Goal: Check status: Check status

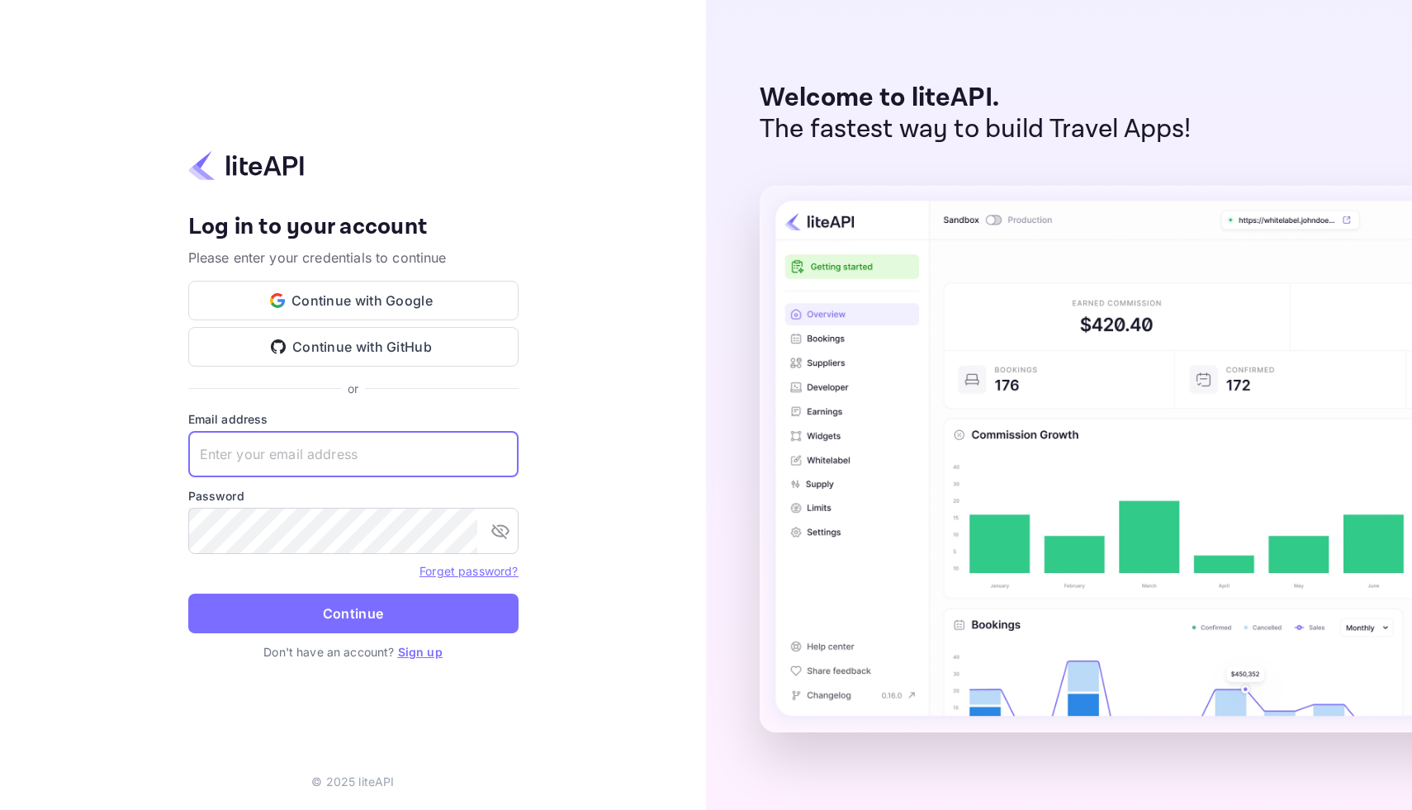
click at [276, 467] on input "text" at bounding box center [353, 454] width 330 height 46
type input "services@withjoy.com"
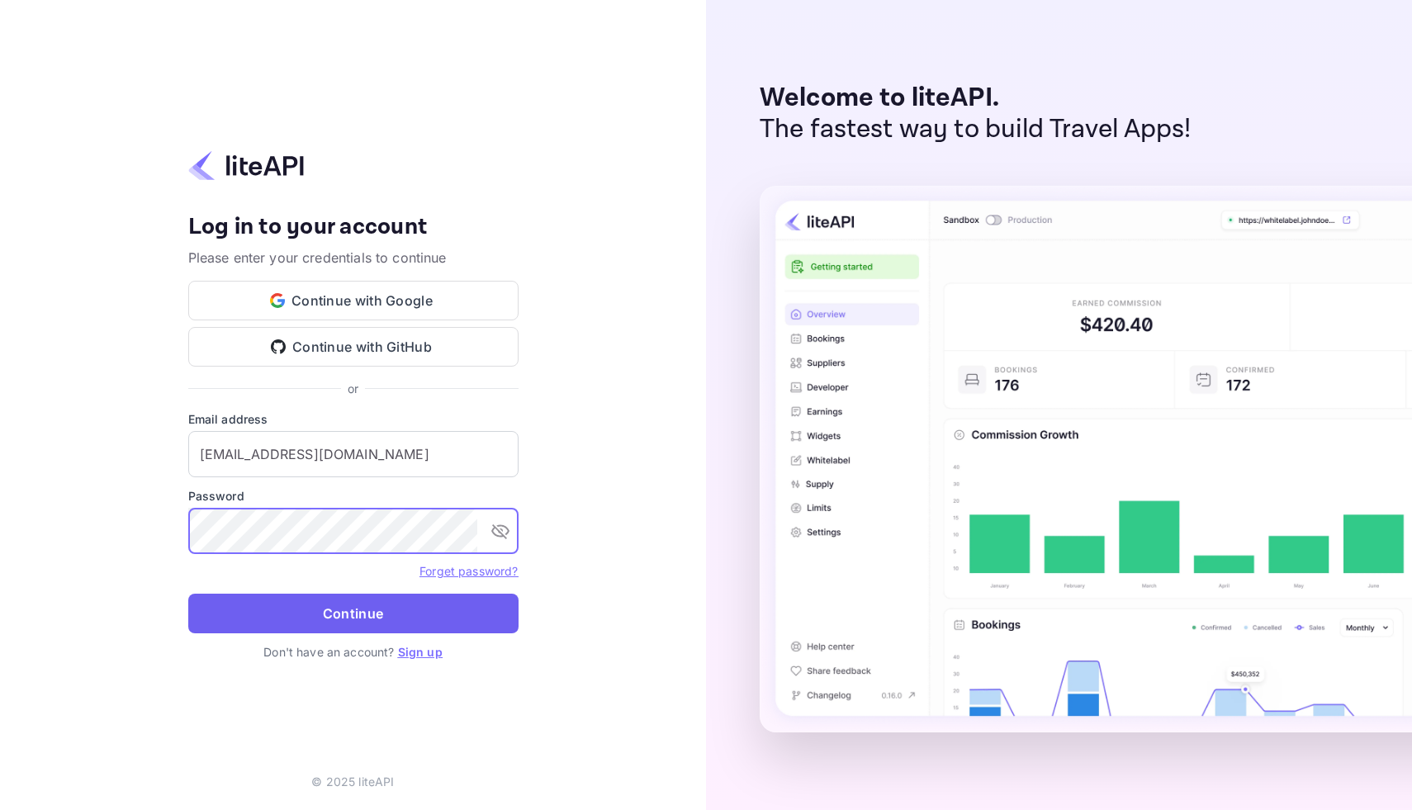
click at [348, 620] on button "Continue" at bounding box center [353, 614] width 330 height 40
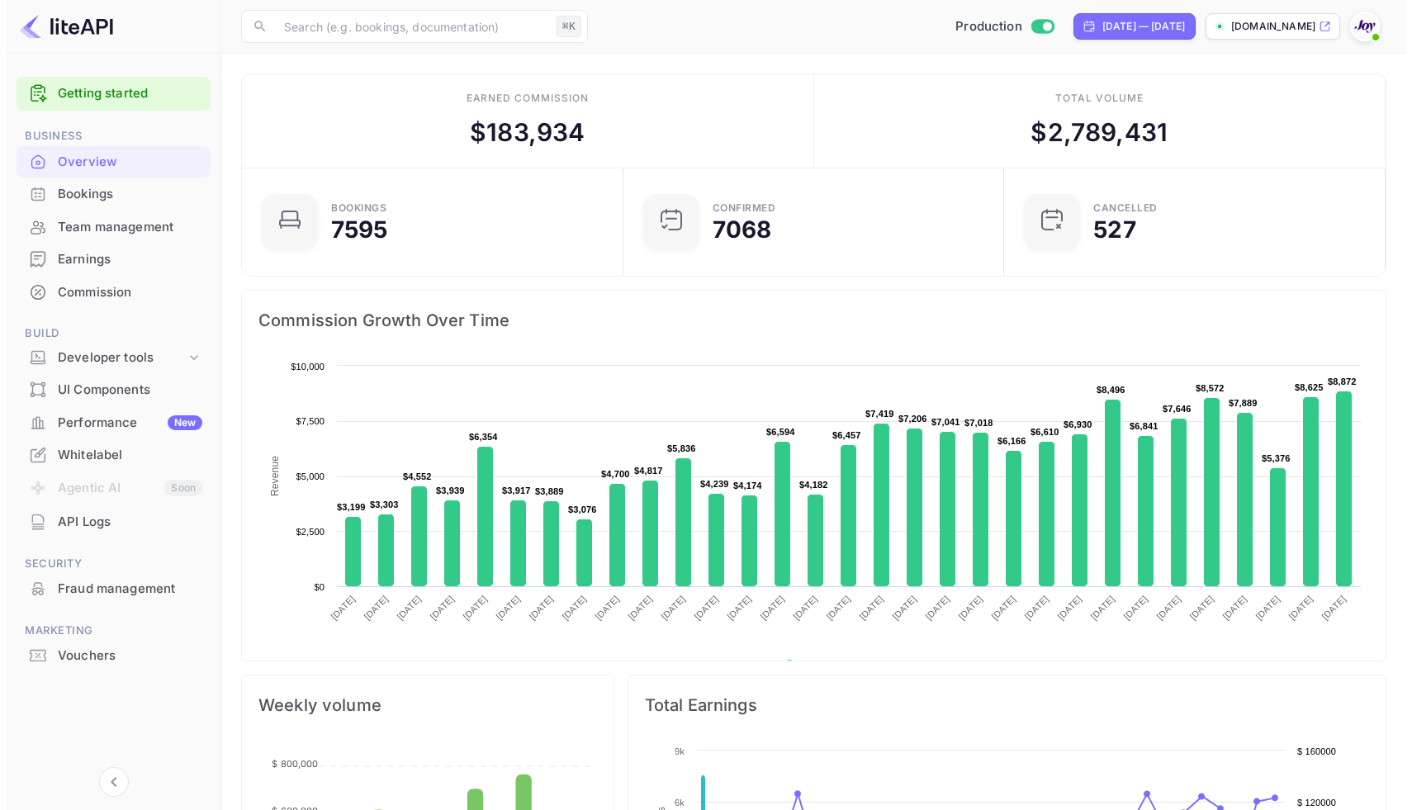
scroll to position [13, 13]
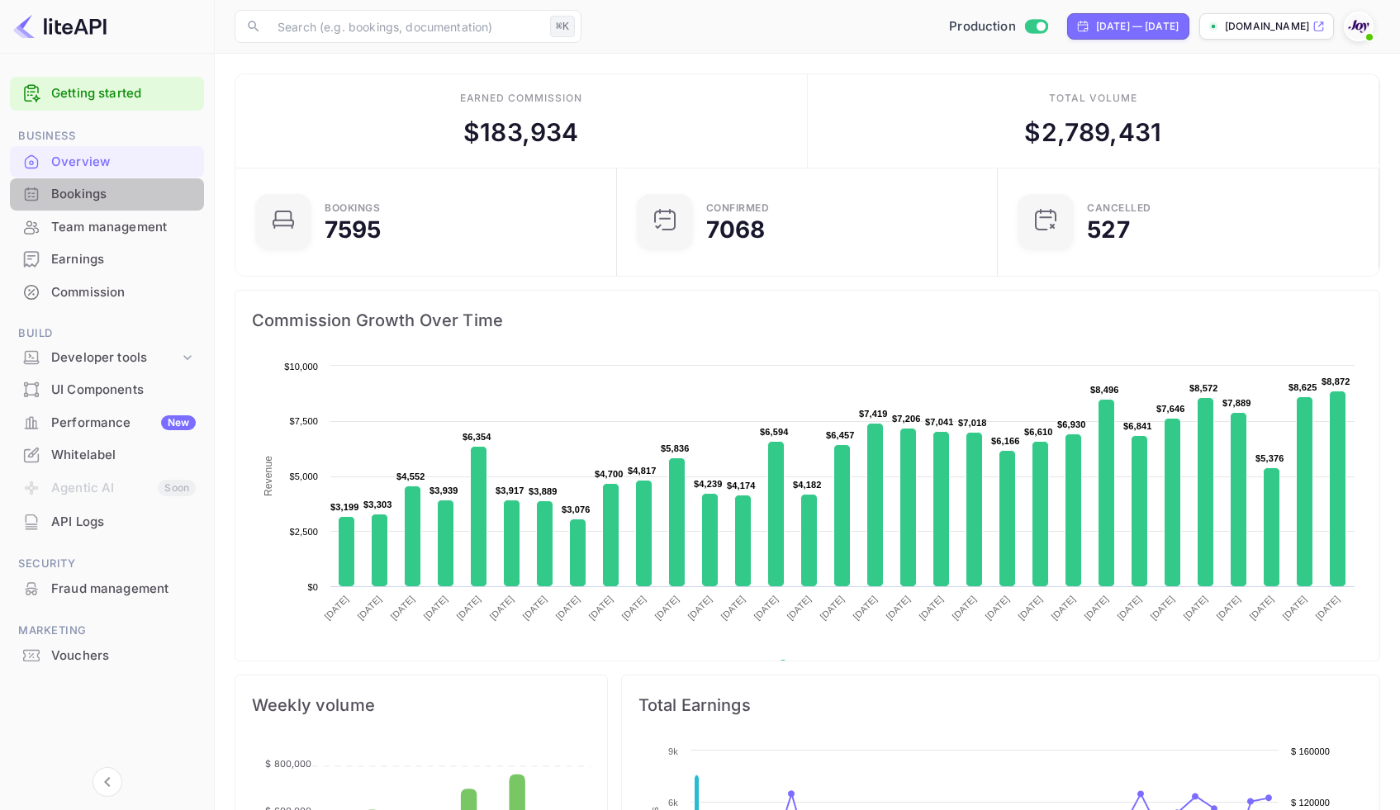
click at [83, 187] on div "Bookings" at bounding box center [123, 194] width 145 height 19
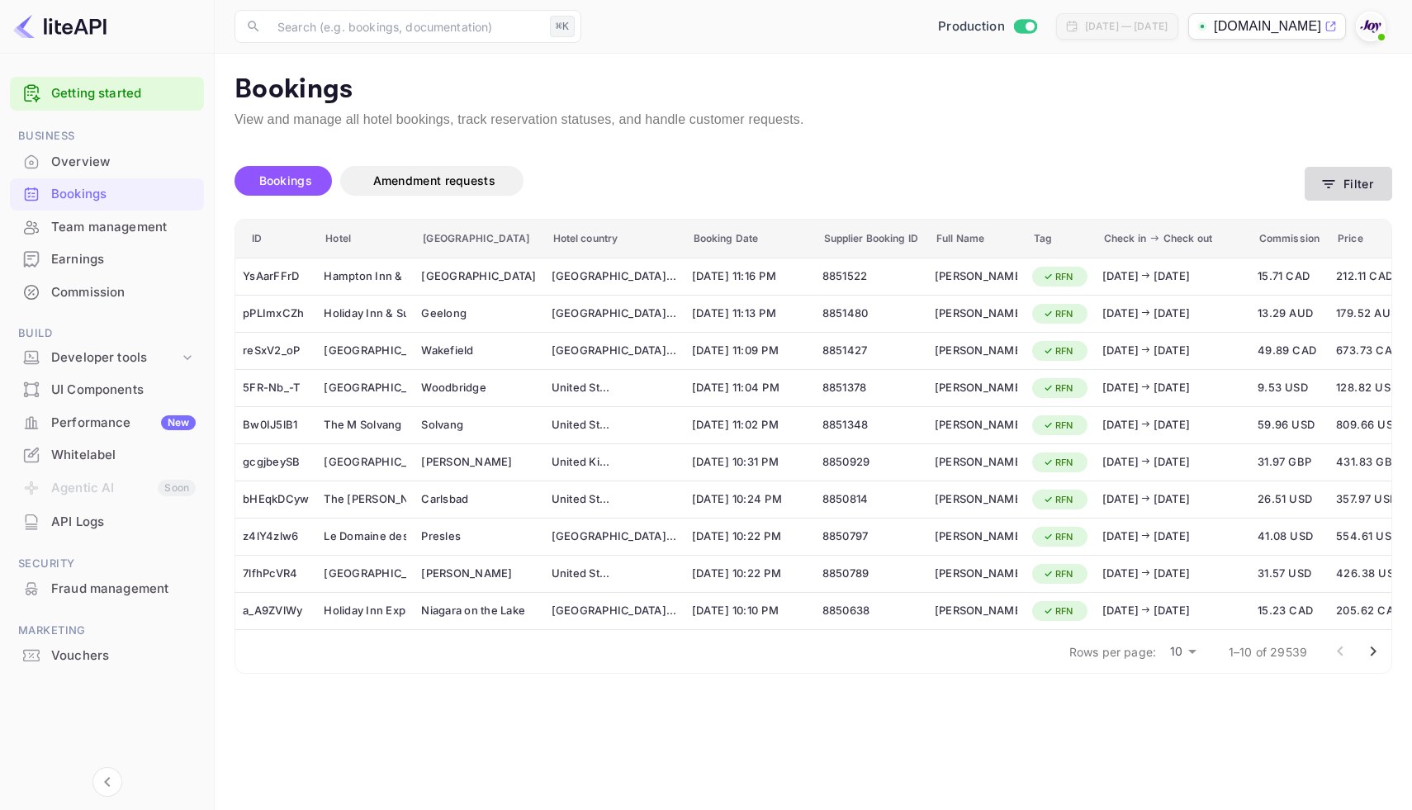
click at [1340, 198] on button "Filter" at bounding box center [1349, 184] width 88 height 34
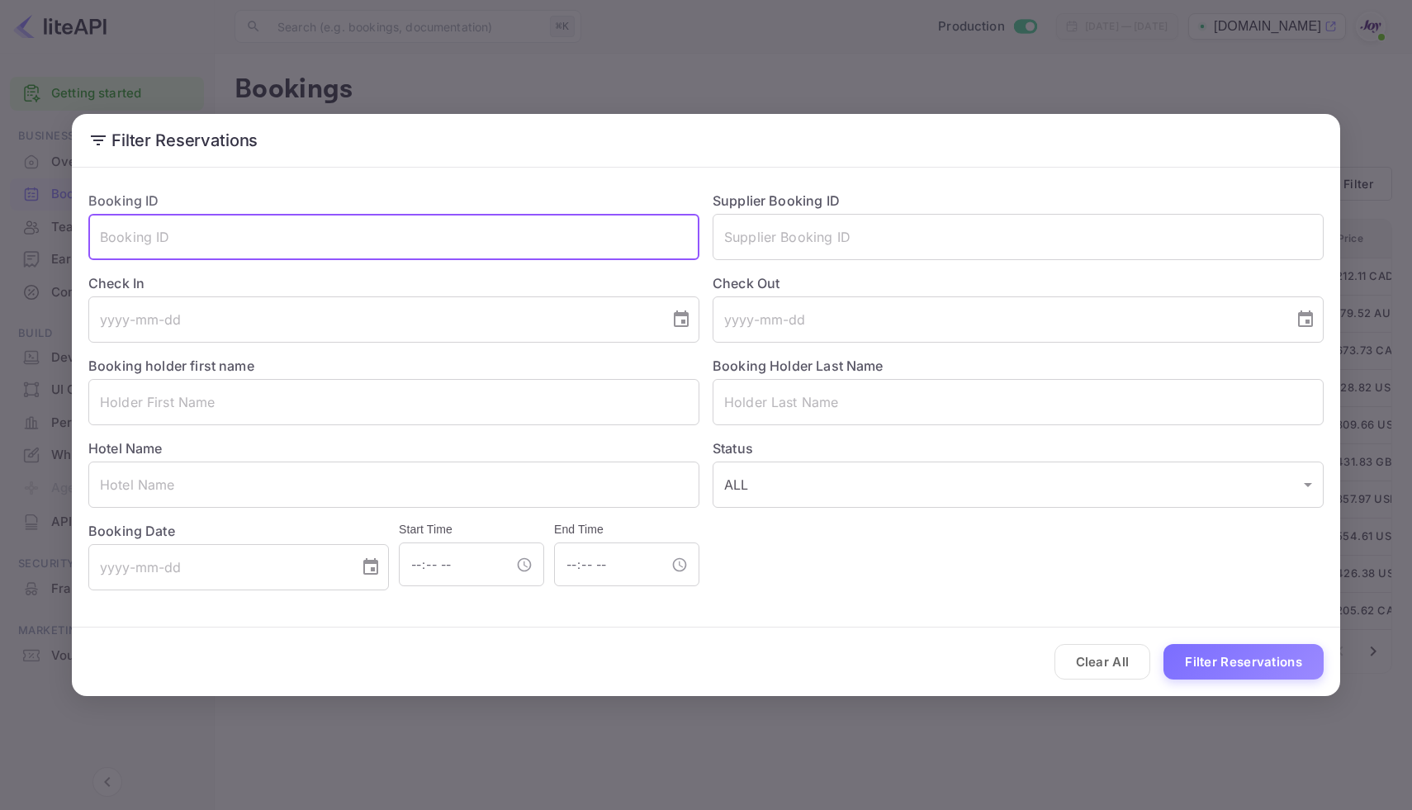
click at [138, 239] on input "text" at bounding box center [393, 237] width 611 height 46
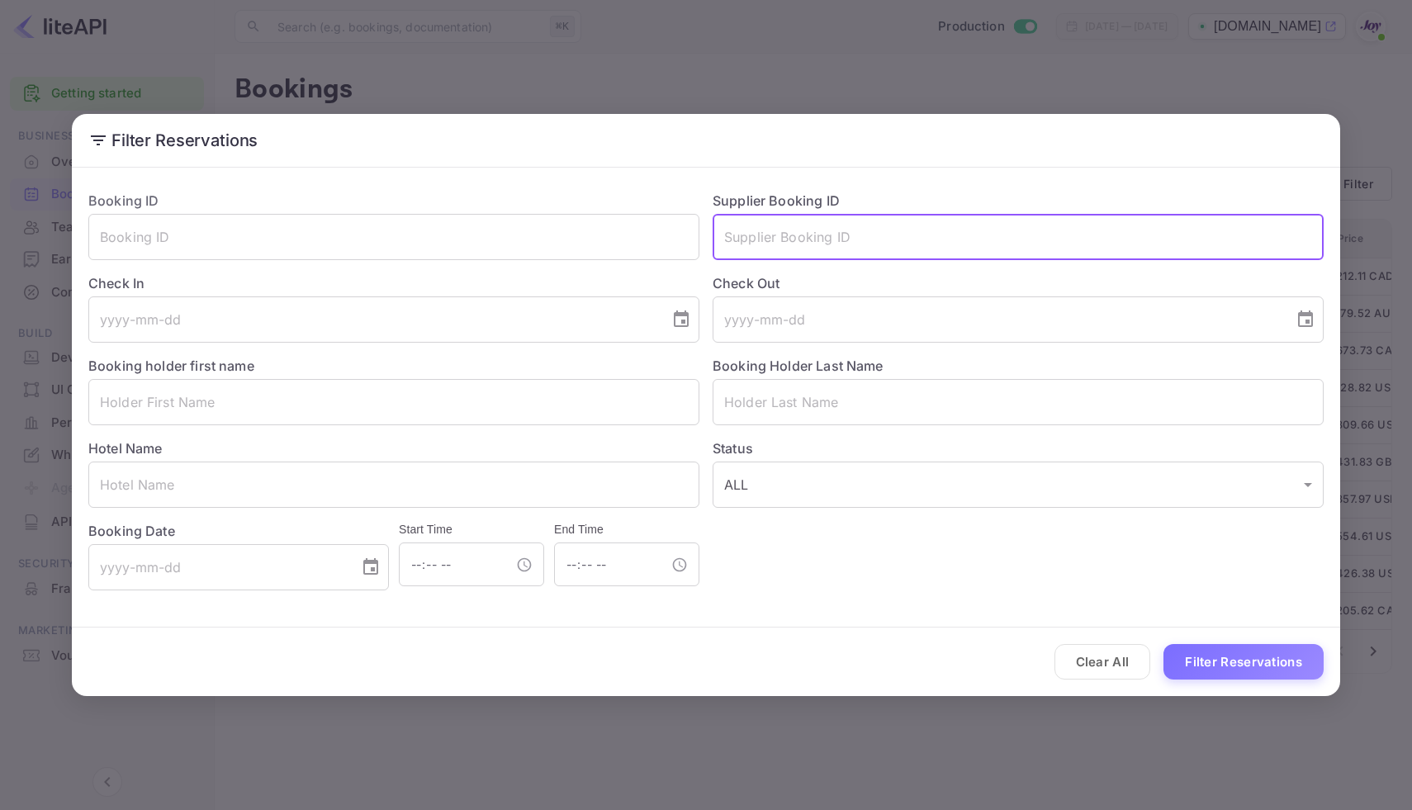
click at [785, 247] on input "text" at bounding box center [1018, 237] width 611 height 46
paste input "8673007"
type input "8673007"
click at [1282, 663] on button "Filter Reservations" at bounding box center [1244, 662] width 160 height 36
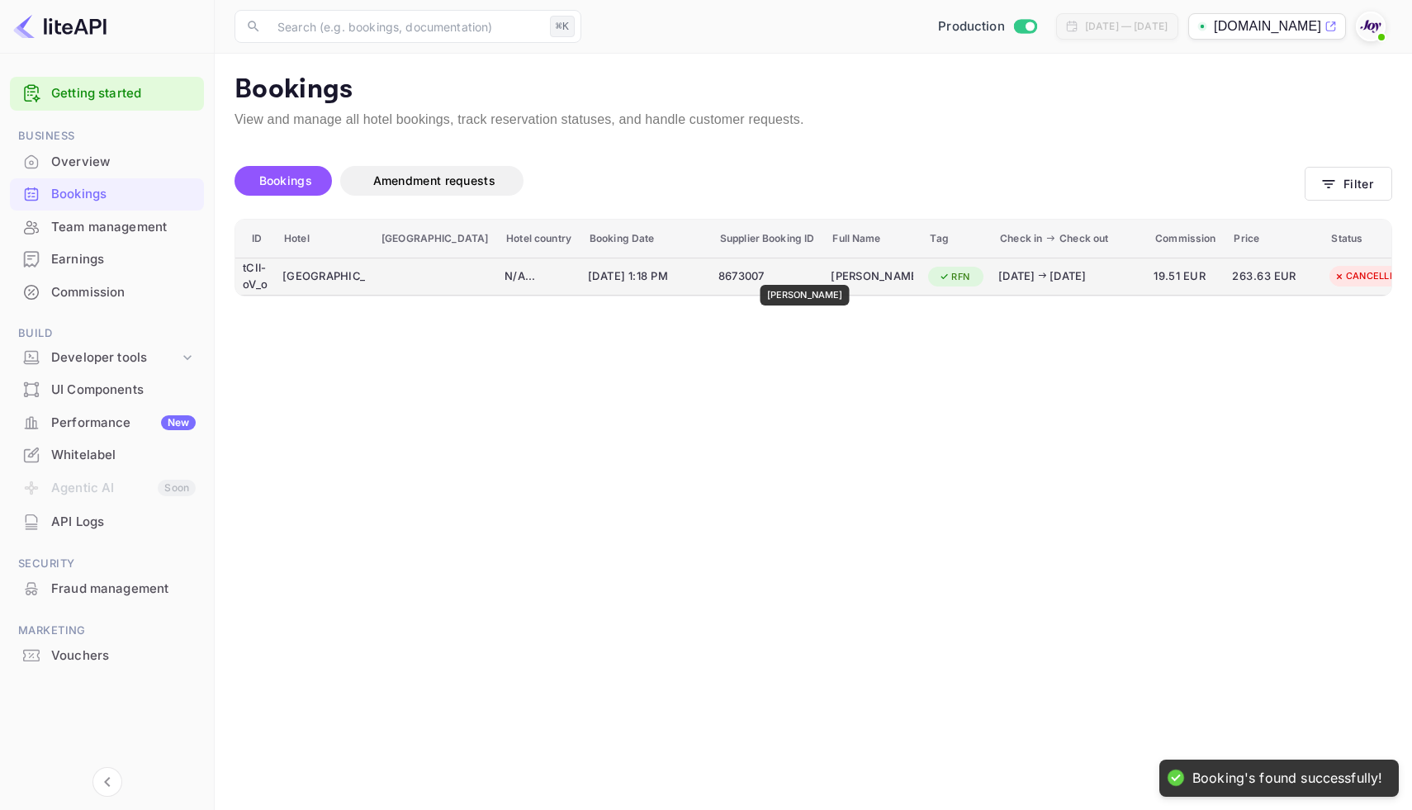
click at [831, 273] on div "[PERSON_NAME]" at bounding box center [872, 276] width 83 height 26
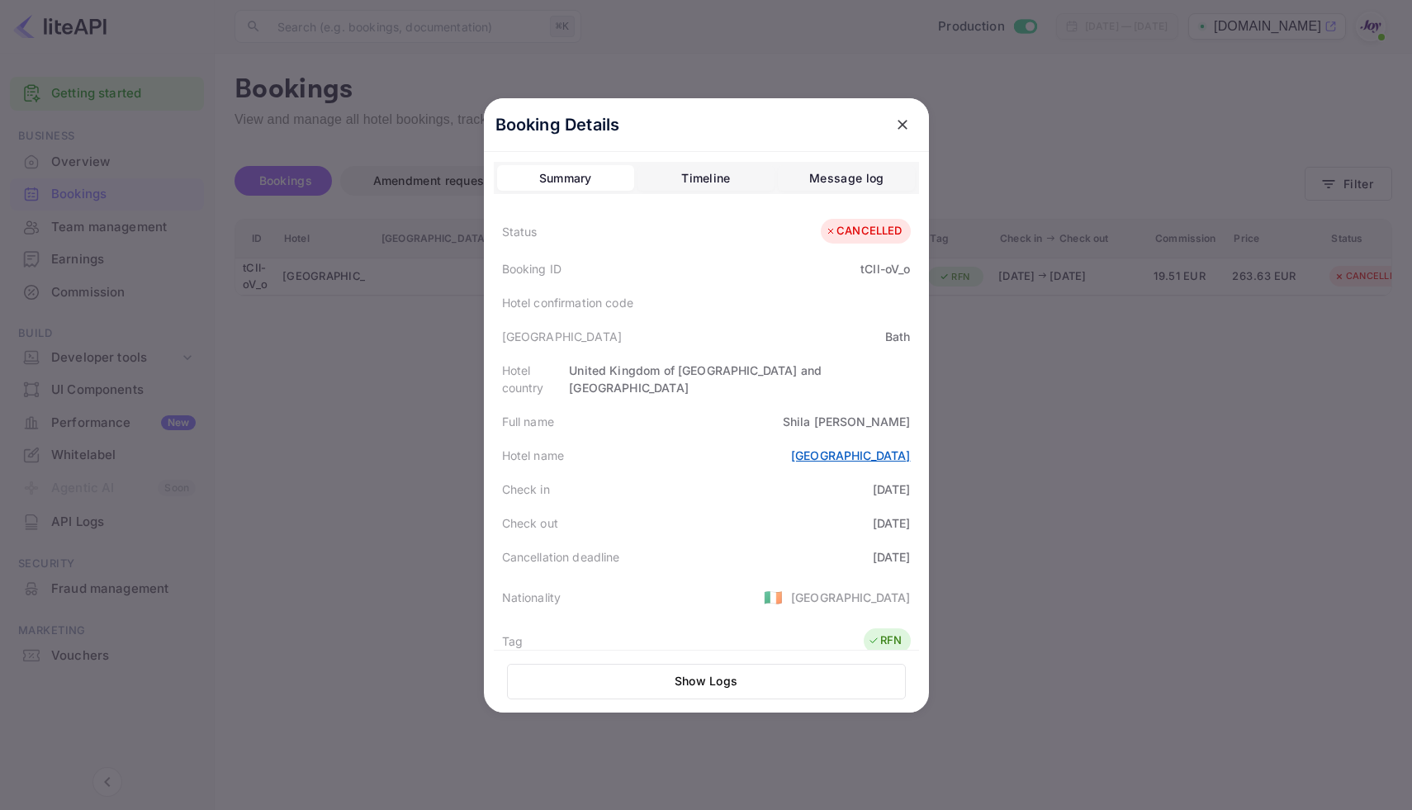
click at [875, 448] on link "[GEOGRAPHIC_DATA]" at bounding box center [851, 455] width 120 height 14
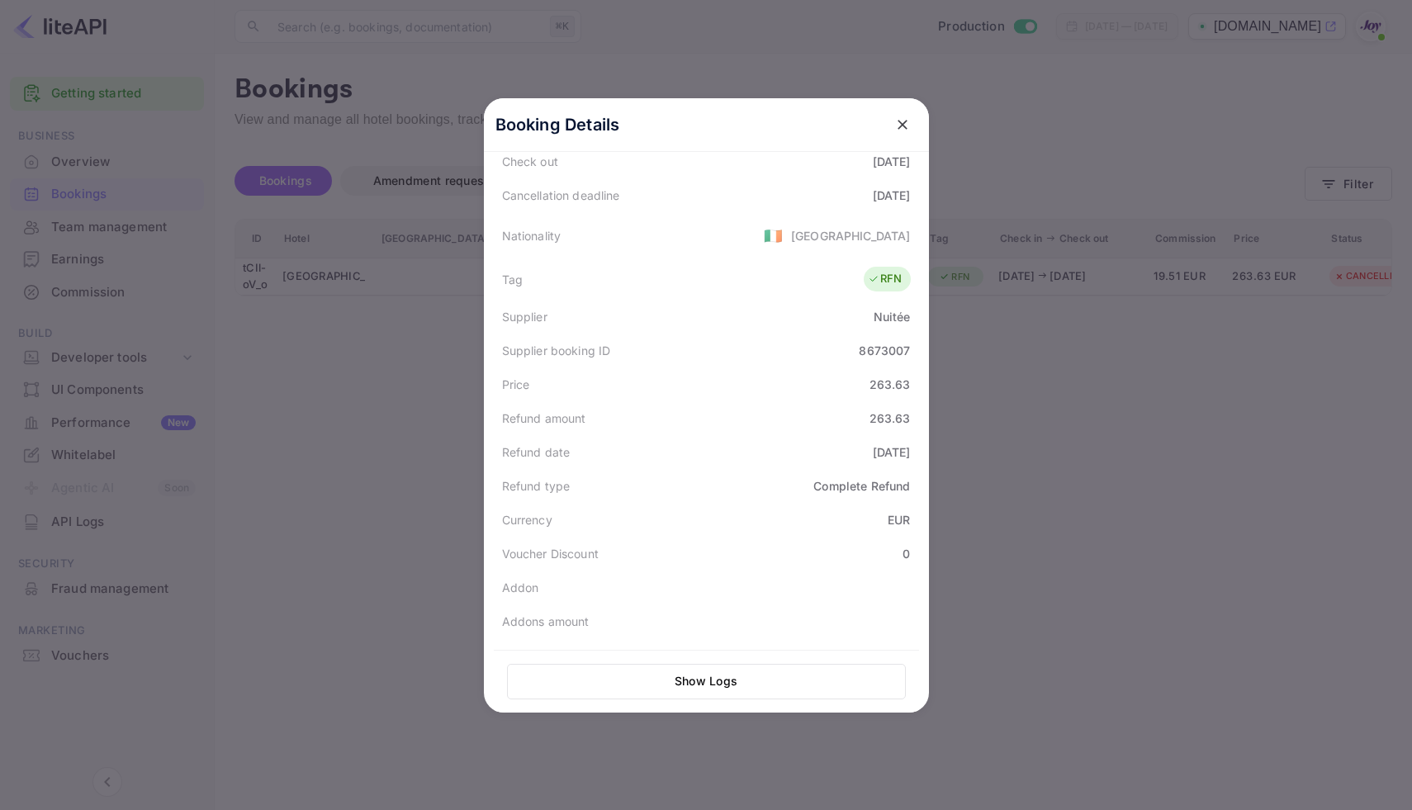
scroll to position [373, 0]
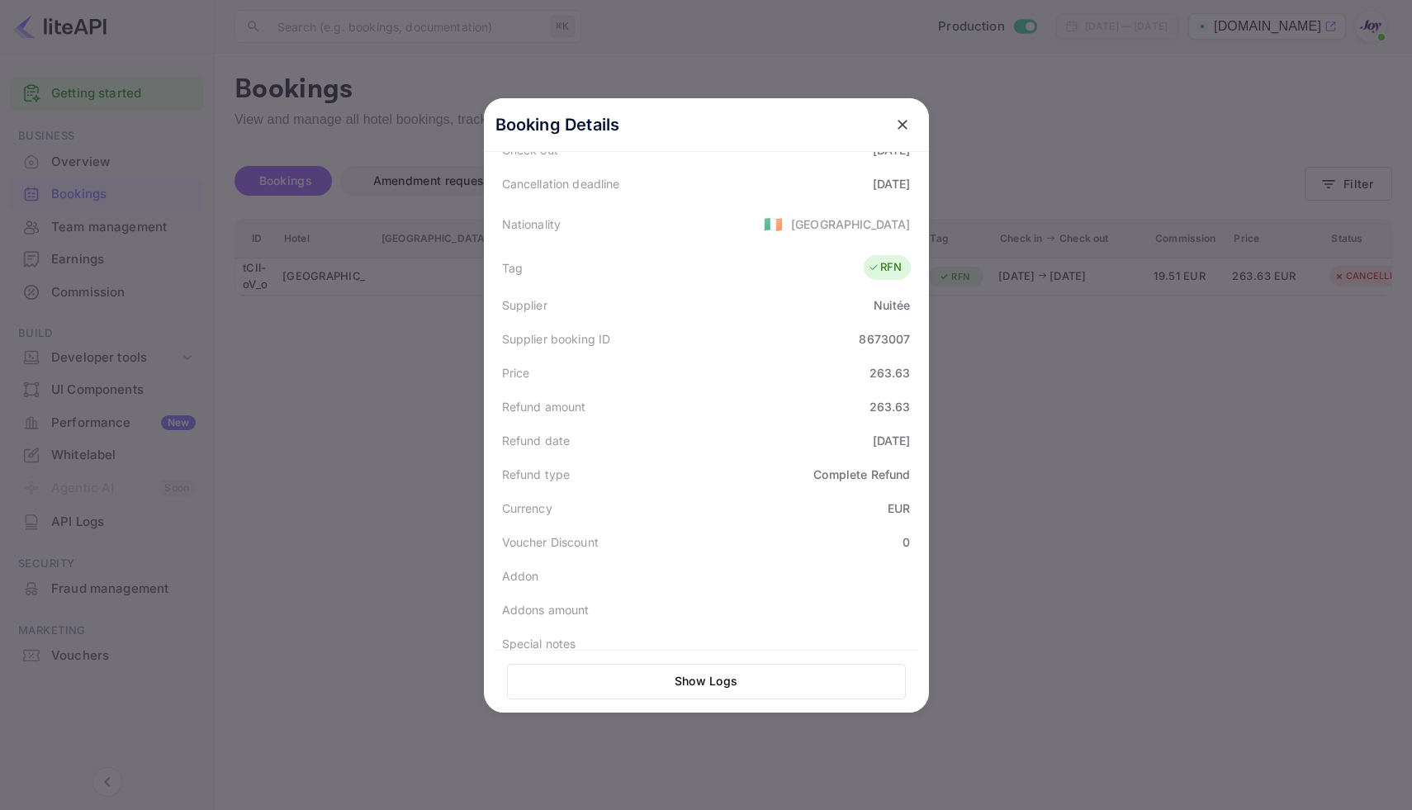
click at [688, 689] on button "Show Logs" at bounding box center [706, 682] width 399 height 36
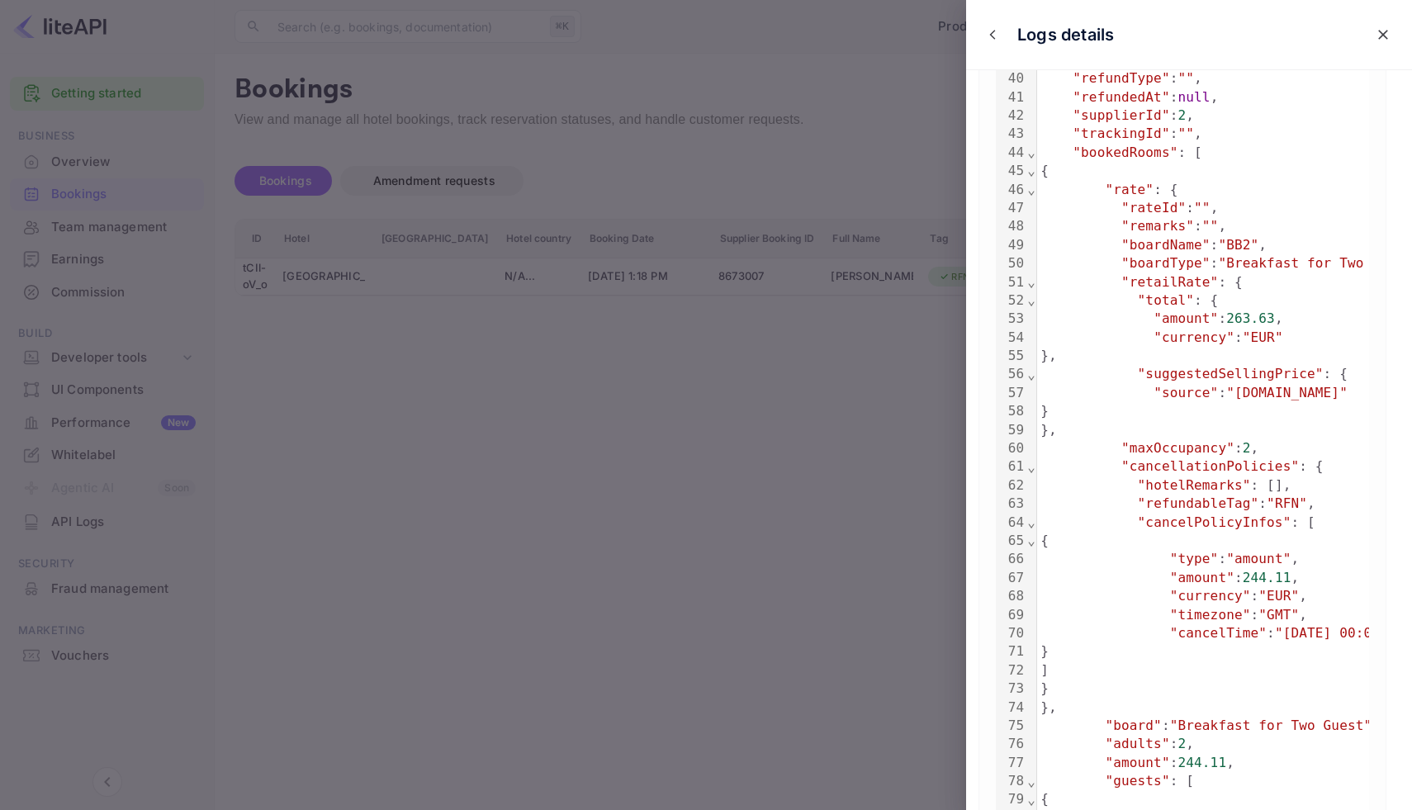
scroll to position [969, 0]
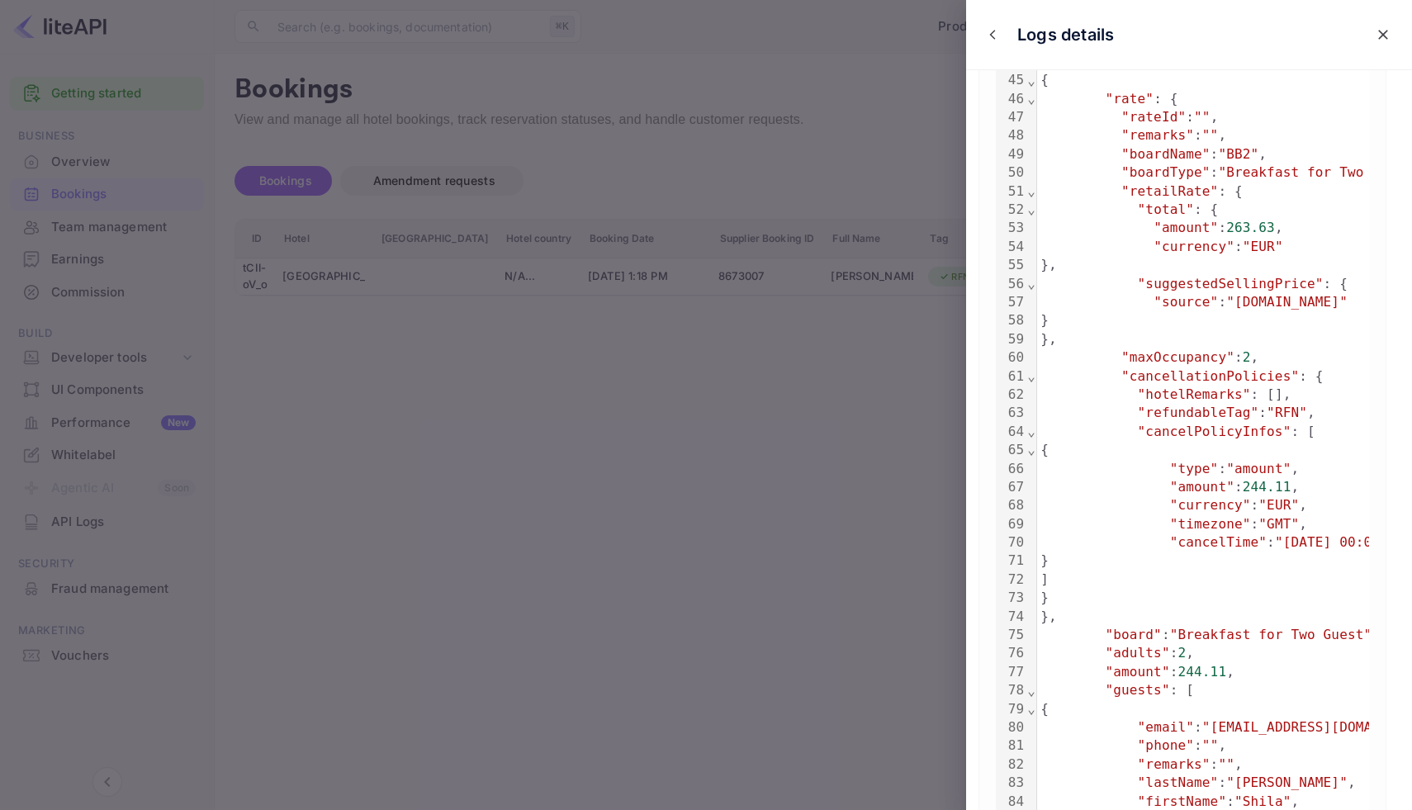
click at [922, 548] on div at bounding box center [706, 405] width 1412 height 810
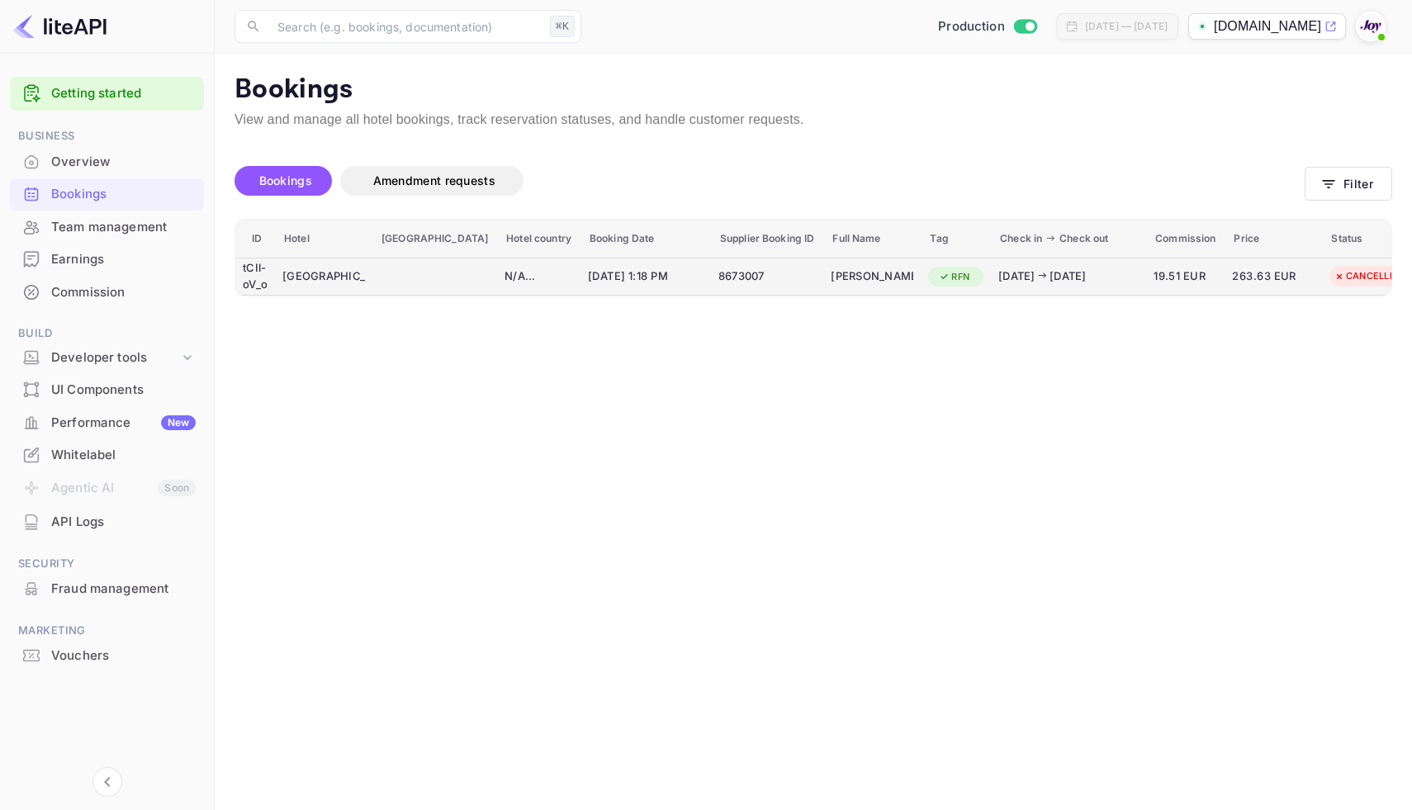
click at [732, 281] on div "8673007" at bounding box center [766, 276] width 97 height 26
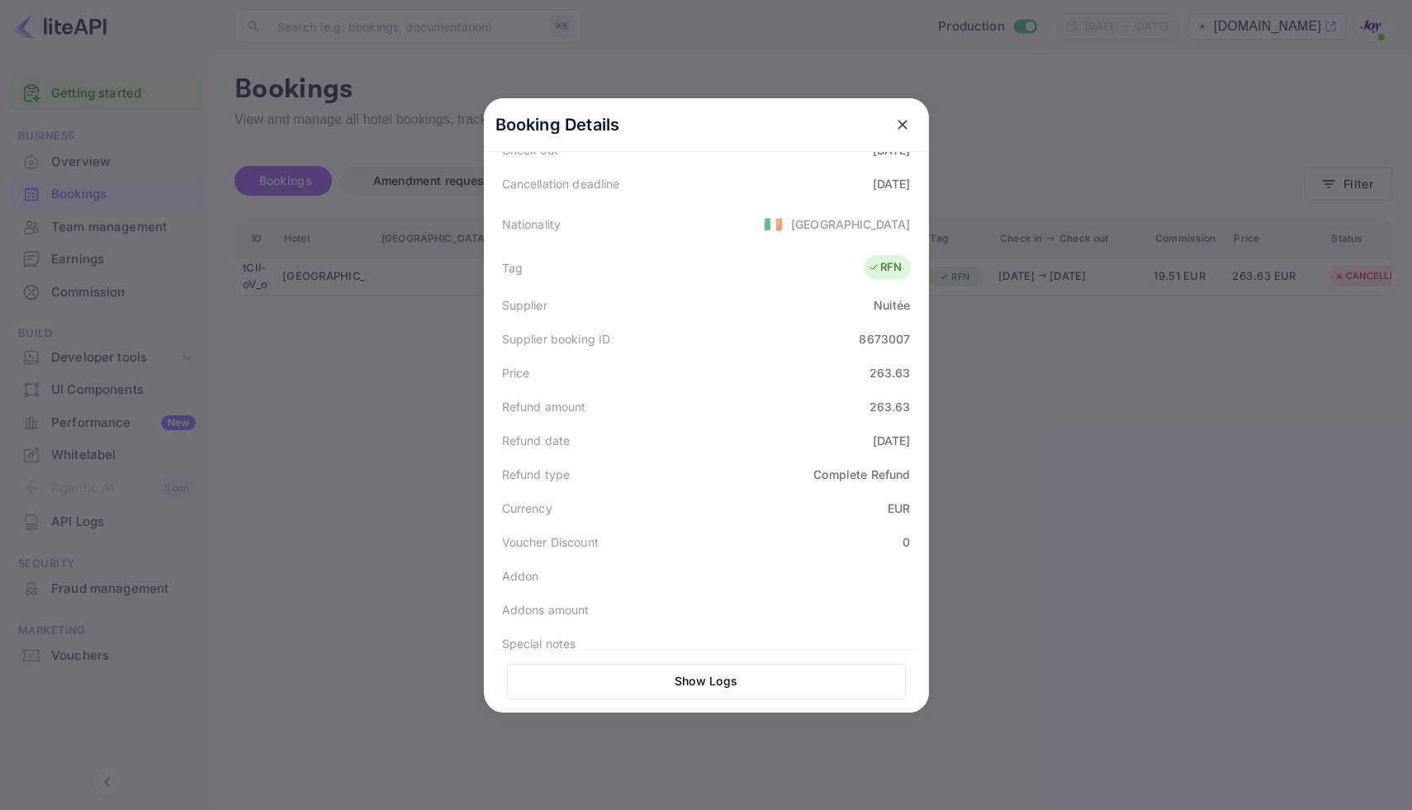
scroll to position [0, 0]
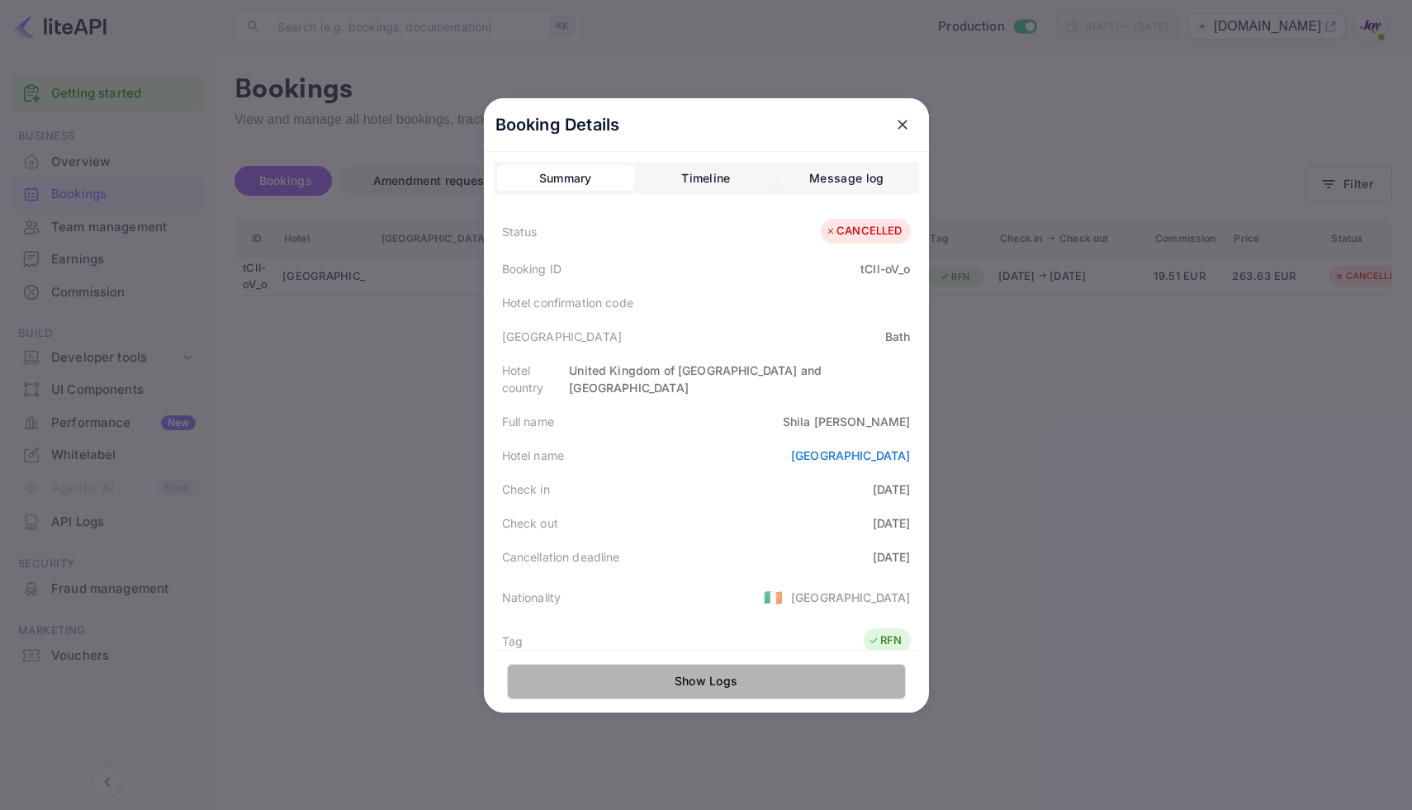
click at [737, 676] on button "Show Logs" at bounding box center [706, 682] width 399 height 36
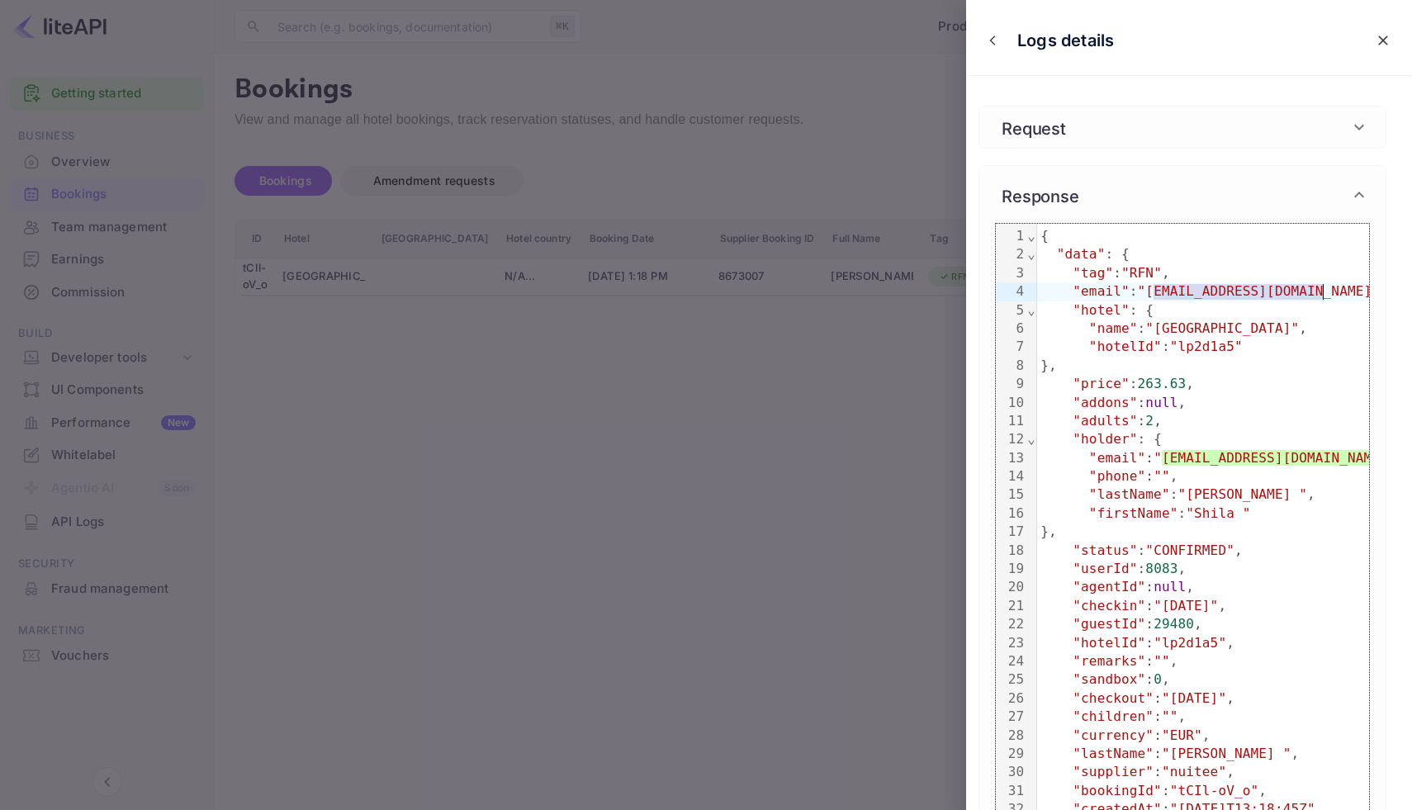
drag, startPoint x: 1154, startPoint y: 292, endPoint x: 1323, endPoint y: 296, distance: 168.5
click at [1323, 296] on span ""[EMAIL_ADDRESS][DOMAIN_NAME]"" at bounding box center [1259, 291] width 242 height 16
copy span "[EMAIL_ADDRESS][DOMAIN_NAME]"
click at [645, 187] on div at bounding box center [706, 405] width 1412 height 810
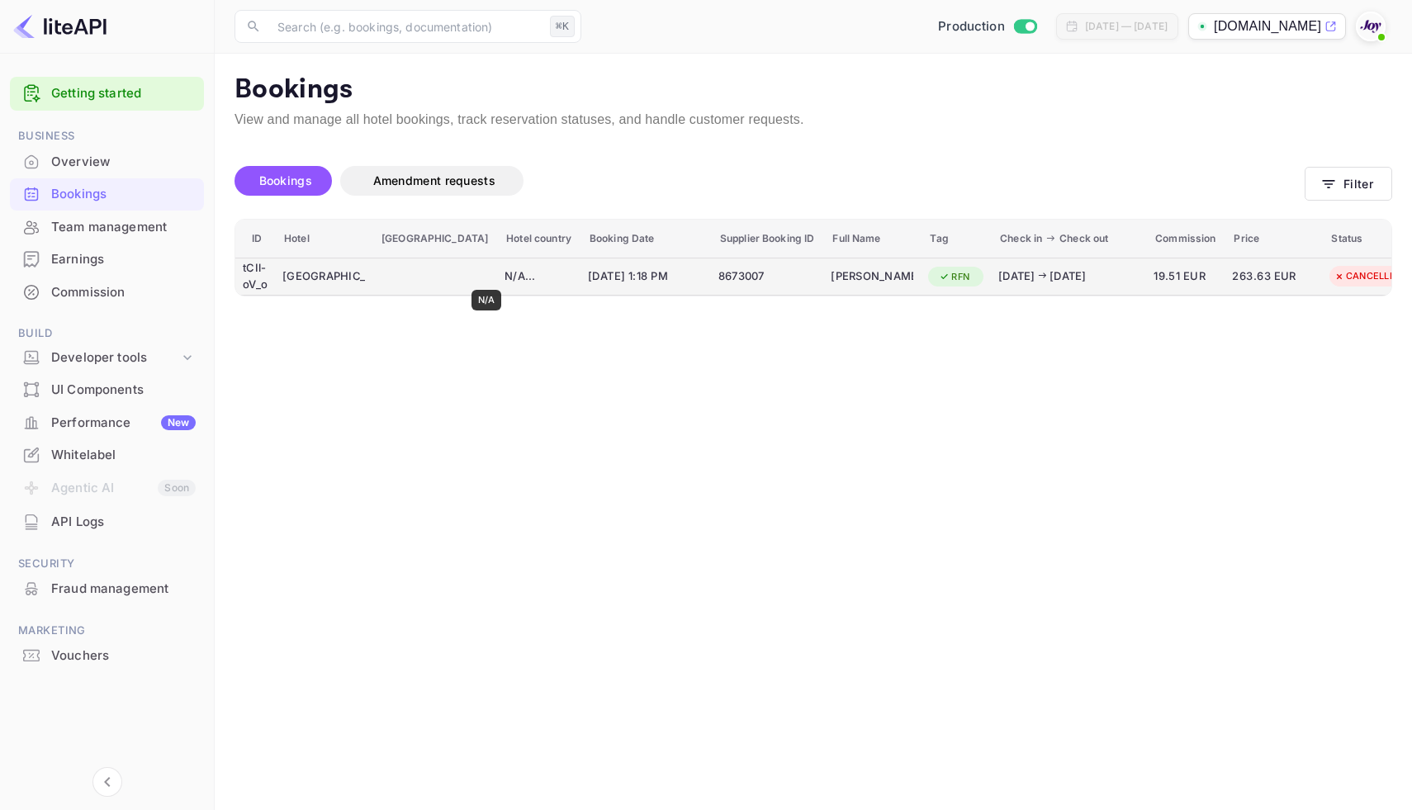
click at [505, 278] on div "N/A ..." at bounding box center [539, 276] width 69 height 17
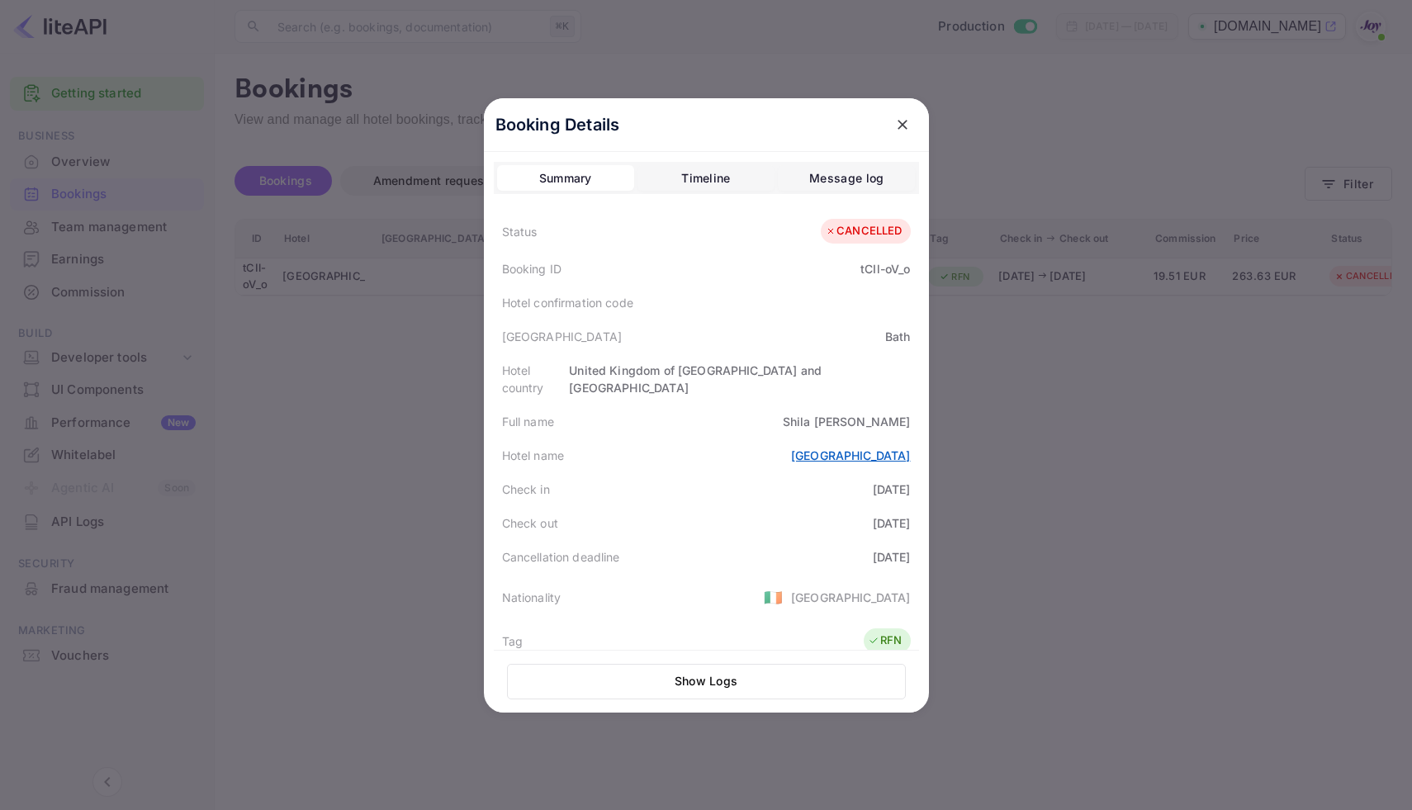
click at [879, 448] on link "[GEOGRAPHIC_DATA]" at bounding box center [851, 455] width 120 height 14
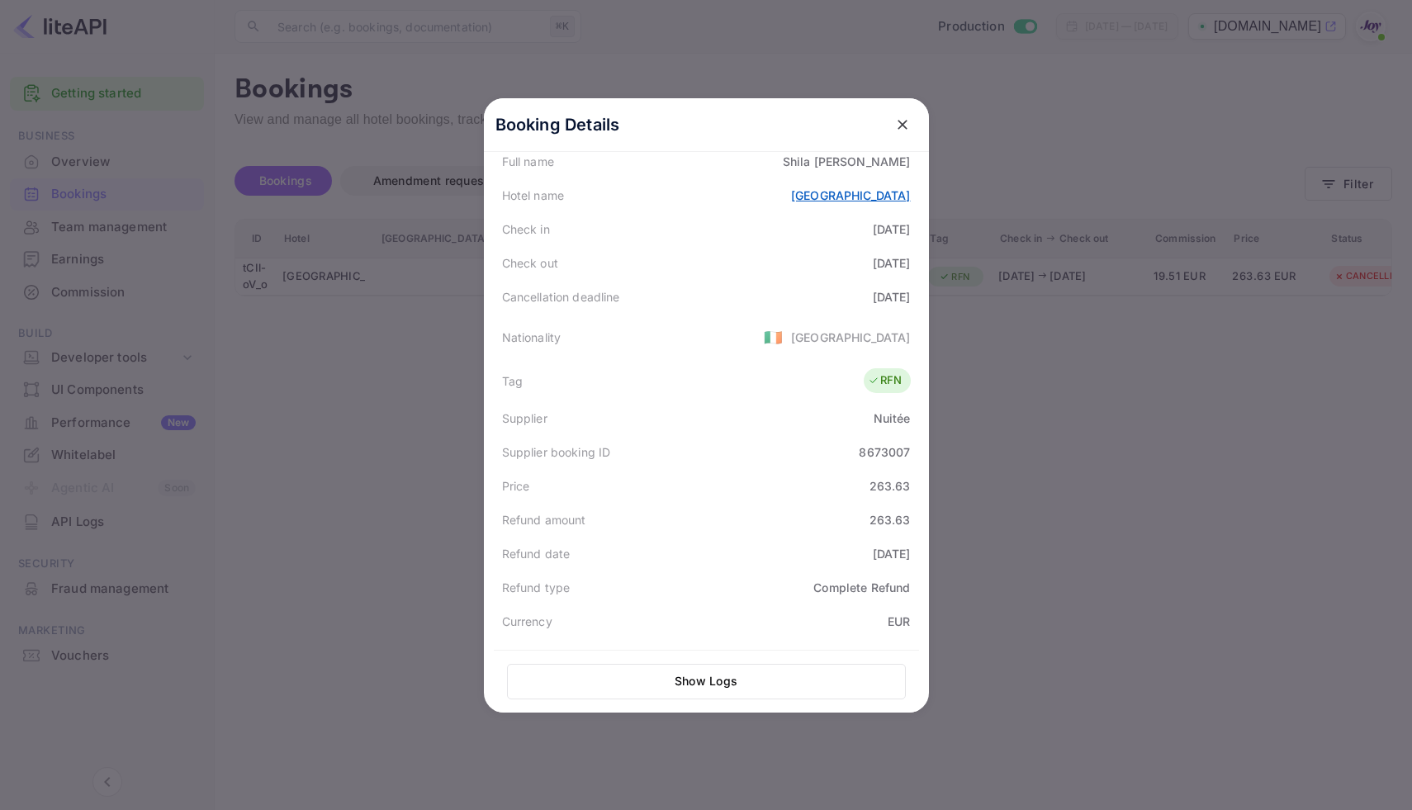
scroll to position [263, 0]
